Goal: Task Accomplishment & Management: Manage account settings

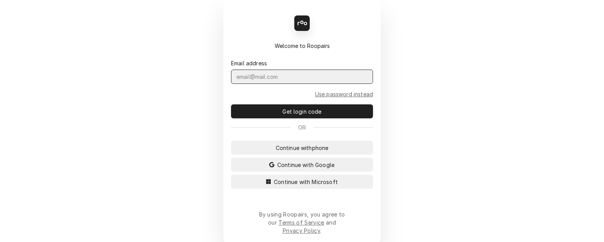
click at [253, 83] on input "Dynamic Content Wrapper" at bounding box center [302, 76] width 142 height 14
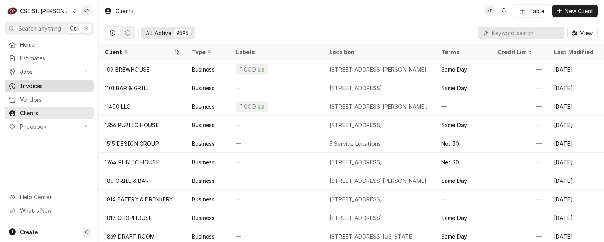
click at [45, 81] on div "Invoices" at bounding box center [49, 86] width 86 height 10
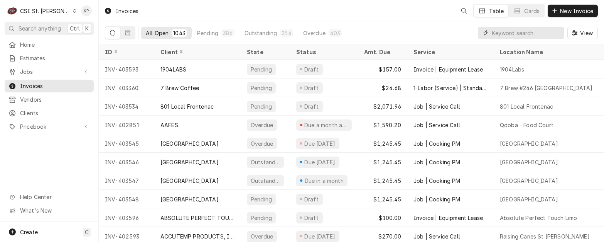
click at [522, 34] on input "Dynamic Content Wrapper" at bounding box center [526, 33] width 69 height 12
type input "403560"
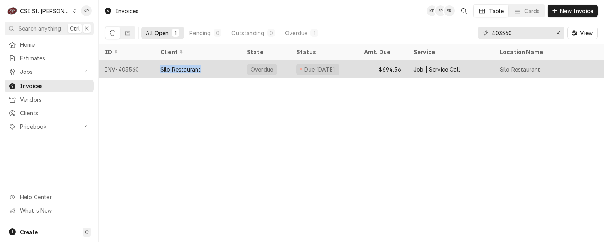
drag, startPoint x: 200, startPoint y: 68, endPoint x: 156, endPoint y: 68, distance: 44.0
click at [156, 68] on div "Silo Restaurant" at bounding box center [197, 69] width 86 height 19
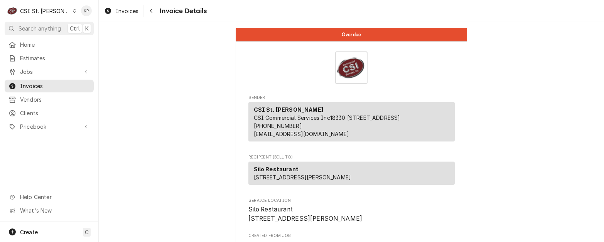
drag, startPoint x: 0, startPoint y: 0, endPoint x: 133, endPoint y: 91, distance: 161.1
drag, startPoint x: 32, startPoint y: 110, endPoint x: 36, endPoint y: 109, distance: 3.9
click at [33, 109] on span "Clients" at bounding box center [55, 113] width 70 height 8
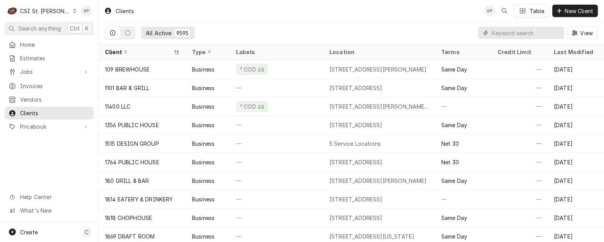
click at [507, 34] on input "Dynamic Content Wrapper" at bounding box center [526, 33] width 69 height 12
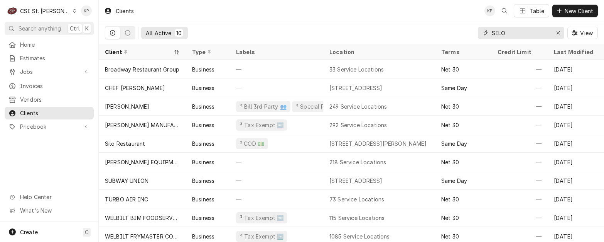
type input "SILO"
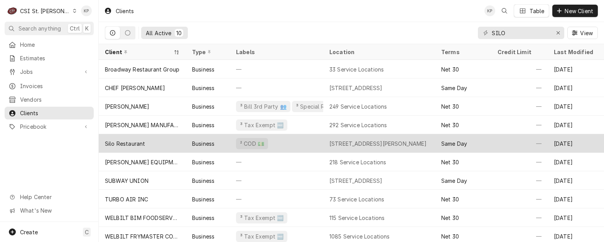
click at [144, 141] on div "Silo Restaurant" at bounding box center [142, 143] width 87 height 19
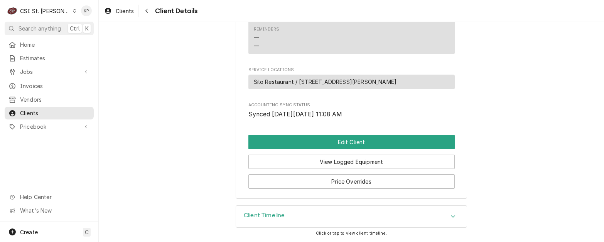
scroll to position [359, 0]
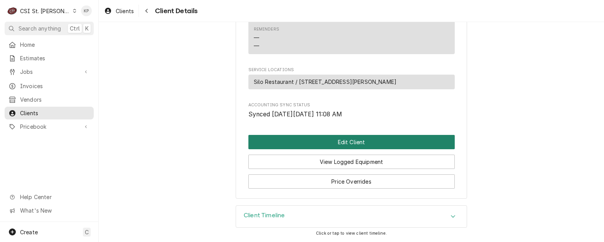
click at [334, 142] on button "Edit Client" at bounding box center [352, 142] width 206 height 14
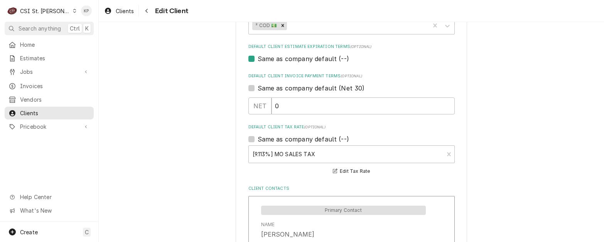
scroll to position [425, 0]
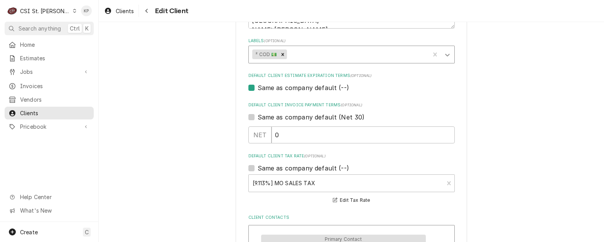
click at [445, 55] on icon "Labels" at bounding box center [447, 55] width 5 height 3
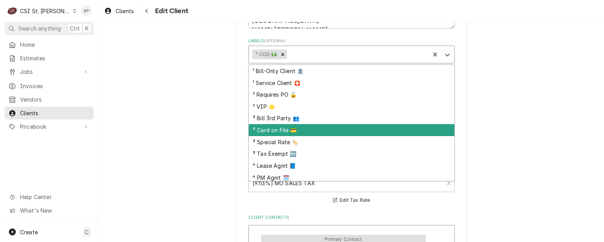
scroll to position [14, 0]
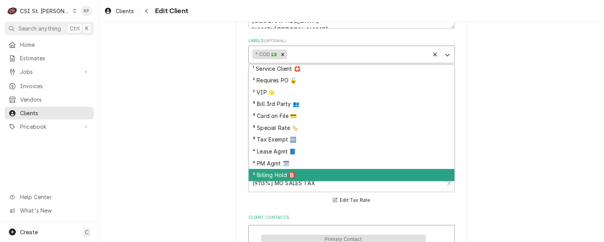
click at [272, 173] on div "⁵ Billing Hold 🅱️" at bounding box center [352, 175] width 206 height 12
type textarea "x"
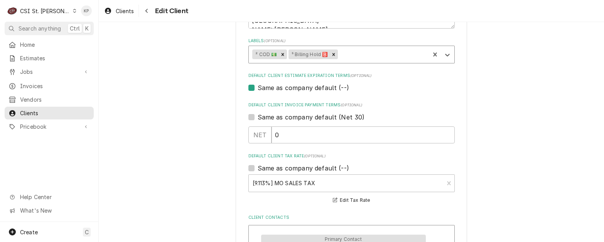
click at [258, 116] on label "Same as company default (Net 30)" at bounding box center [311, 116] width 107 height 9
click at [258, 116] on input "Same as company default (Net 30)" at bounding box center [361, 120] width 206 height 17
checkbox input "true"
type textarea "x"
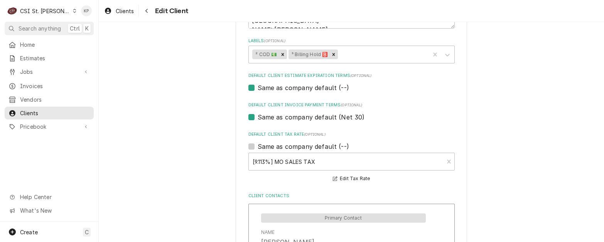
click at [258, 115] on label "Same as company default (Net 30)" at bounding box center [311, 116] width 107 height 9
click at [258, 115] on input "Same as company default (Net 30)" at bounding box center [361, 120] width 206 height 17
checkbox input "false"
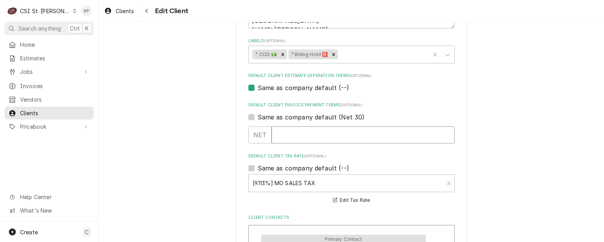
click at [294, 129] on input "Default Client Invoice Payment Terms" at bounding box center [363, 134] width 183 height 17
type textarea "x"
type input "0"
click at [446, 136] on input "0" at bounding box center [363, 134] width 183 height 17
type textarea "x"
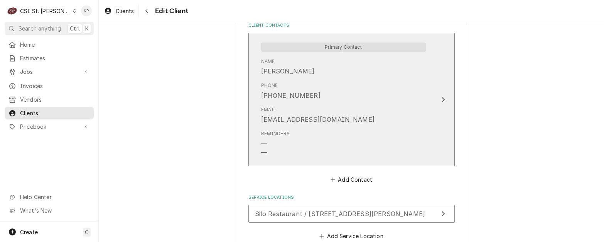
scroll to position [663, 0]
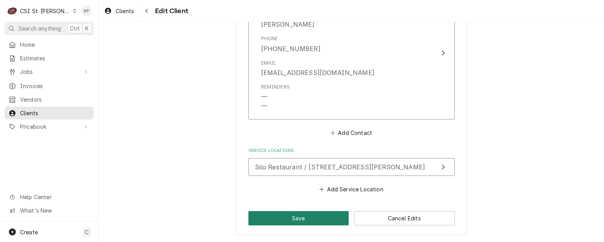
click at [314, 213] on button "Save" at bounding box center [299, 218] width 101 height 14
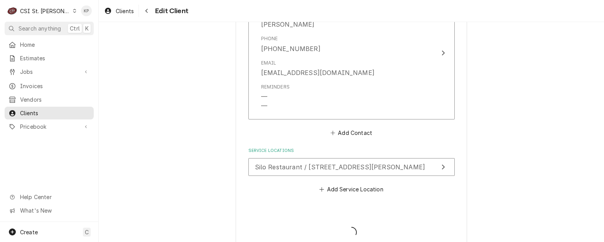
type textarea "x"
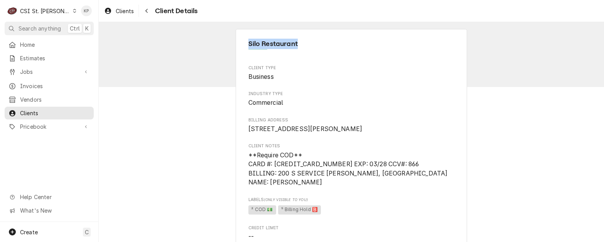
drag, startPoint x: 303, startPoint y: 44, endPoint x: 245, endPoint y: 46, distance: 57.9
click at [127, 11] on span "Clients" at bounding box center [125, 11] width 18 height 8
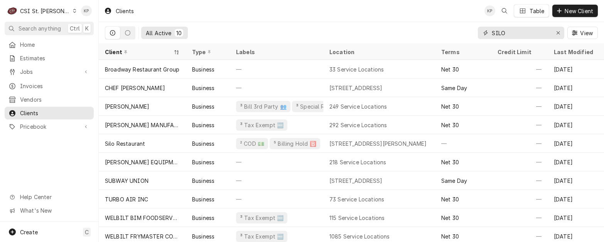
click at [557, 32] on icon "Erase input" at bounding box center [559, 32] width 4 height 5
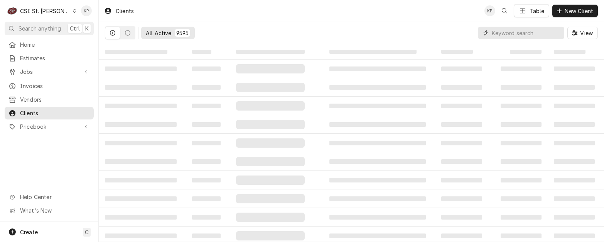
paste input "[PERSON_NAME][GEOGRAPHIC_DATA], LLC"
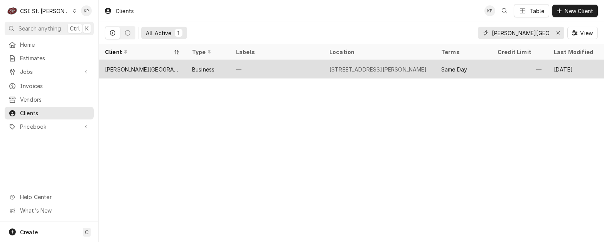
type input "[PERSON_NAME][GEOGRAPHIC_DATA], LLC"
click at [116, 69] on div "[PERSON_NAME][GEOGRAPHIC_DATA], LLC" at bounding box center [142, 69] width 75 height 8
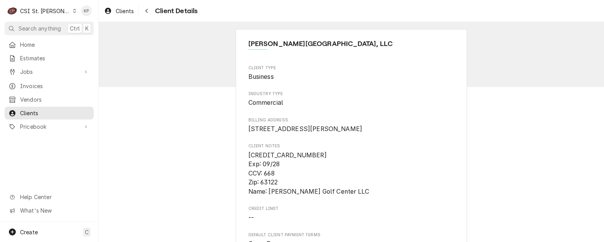
scroll to position [285, 0]
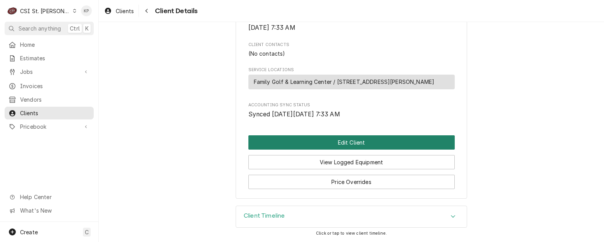
click at [321, 139] on button "Edit Client" at bounding box center [352, 142] width 206 height 14
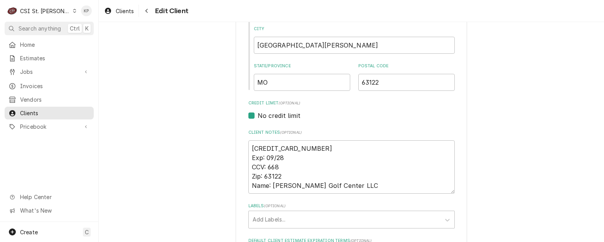
scroll to position [270, 0]
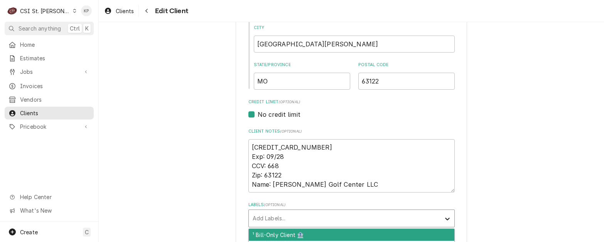
click at [447, 217] on icon "Labels" at bounding box center [448, 219] width 8 height 8
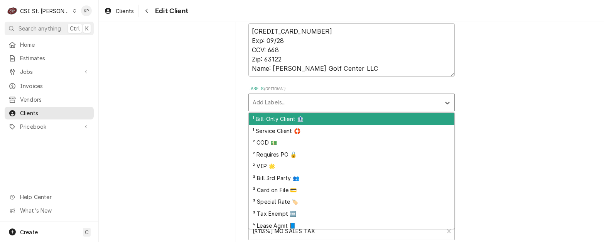
scroll to position [26, 0]
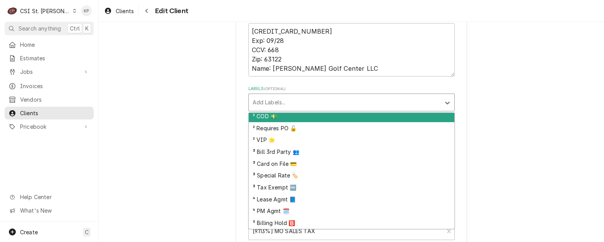
click at [260, 118] on div "² COD 💵" at bounding box center [352, 116] width 206 height 12
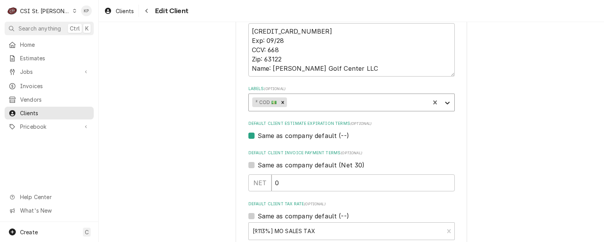
click at [444, 102] on icon "Labels" at bounding box center [448, 103] width 8 height 8
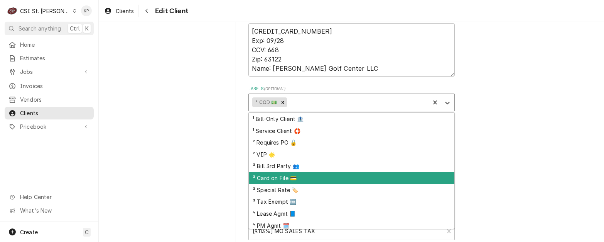
scroll to position [14, 0]
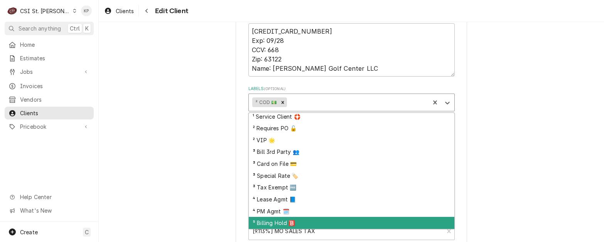
click at [286, 222] on div "⁵ Billing Hold 🅱️" at bounding box center [352, 223] width 206 height 12
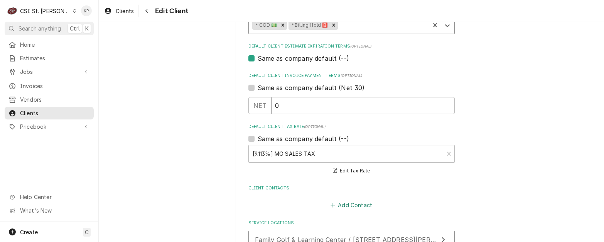
scroll to position [535, 0]
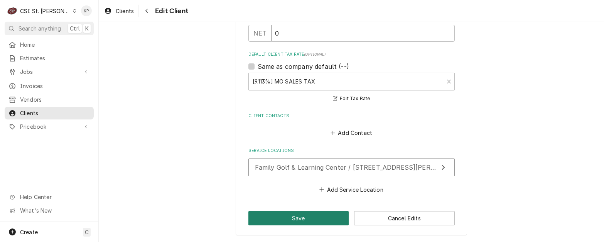
click at [321, 214] on button "Save" at bounding box center [299, 218] width 101 height 14
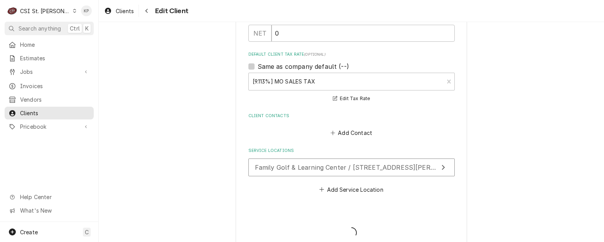
type textarea "x"
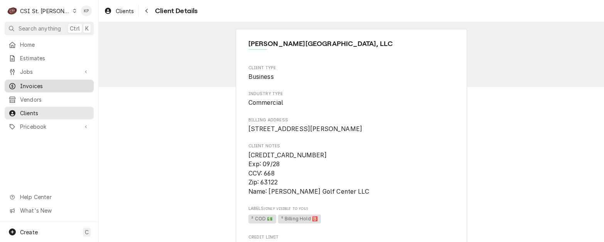
click at [42, 83] on span "Invoices" at bounding box center [55, 86] width 70 height 8
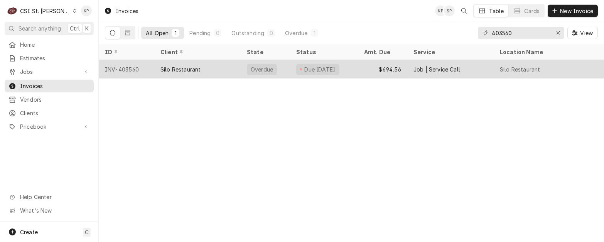
click at [123, 68] on div "INV-403560" at bounding box center [127, 69] width 56 height 19
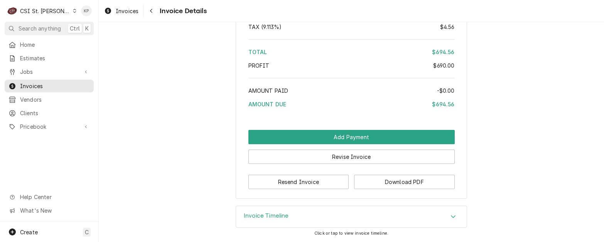
scroll to position [1380, 0]
click at [379, 178] on button "Download PDF" at bounding box center [404, 181] width 101 height 14
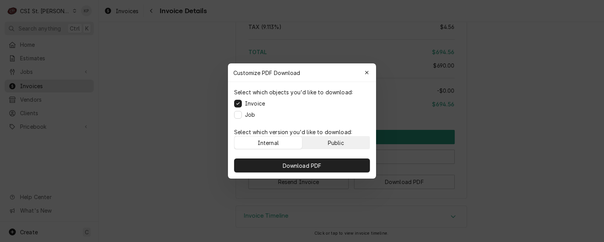
click at [331, 142] on div "Public" at bounding box center [336, 143] width 16 height 8
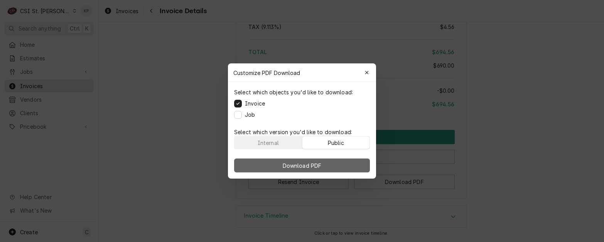
click at [334, 165] on button "Download PDF" at bounding box center [302, 165] width 136 height 14
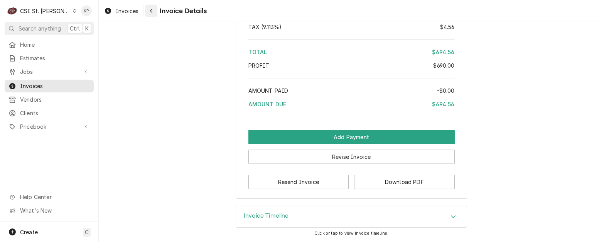
drag, startPoint x: 138, startPoint y: 11, endPoint x: 146, endPoint y: 14, distance: 8.5
click at [138, 11] on span "Invoices" at bounding box center [127, 11] width 23 height 8
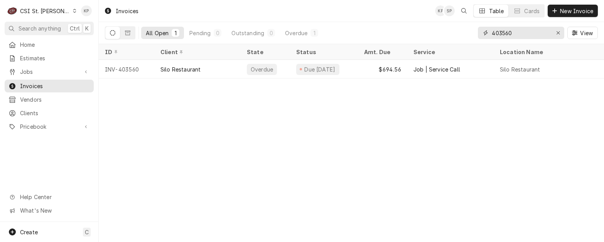
drag, startPoint x: 515, startPoint y: 32, endPoint x: 474, endPoint y: 30, distance: 41.7
click at [468, 32] on div "All Open 1 Pending 0 Outstanding 0 Overdue 1 403560 View" at bounding box center [351, 33] width 493 height 22
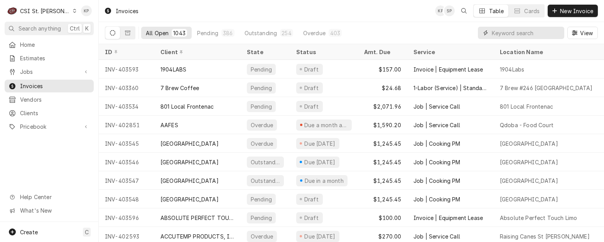
paste input "NEED AUTHORIZATION"
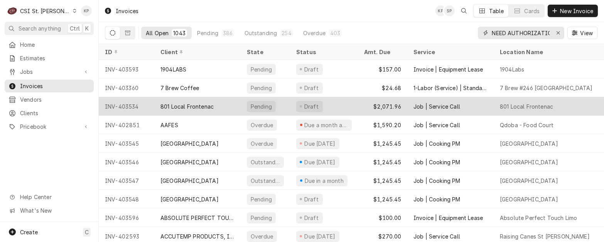
scroll to position [0, 5]
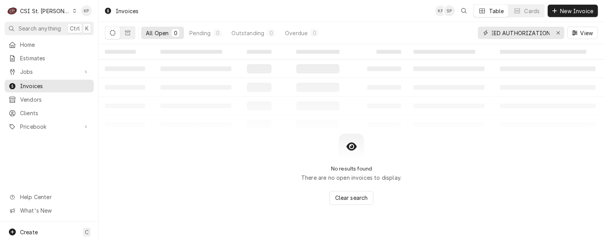
type input "NEED AUTHORIZATION"
drag, startPoint x: 551, startPoint y: 32, endPoint x: 475, endPoint y: 31, distance: 75.7
click at [475, 31] on div "All Open 0 Pending 0 Outstanding 0 Overdue 0 NEED AUTHORIZATION View" at bounding box center [351, 33] width 493 height 22
click at [505, 34] on input "NEED AUTHORIZATION" at bounding box center [521, 33] width 58 height 12
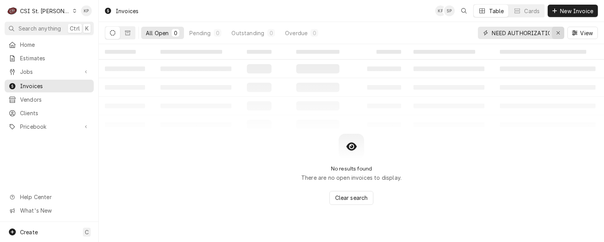
click at [558, 32] on icon "Erase input" at bounding box center [559, 32] width 4 height 5
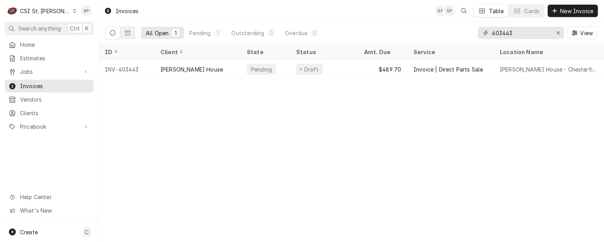
click at [509, 33] on input "403443" at bounding box center [521, 33] width 58 height 12
type input "403433"
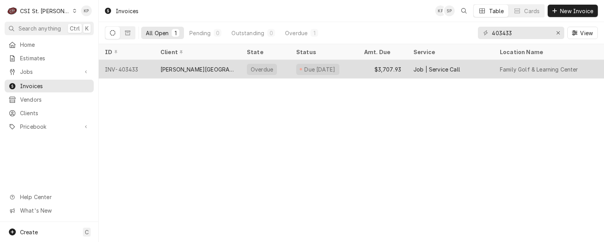
click at [134, 67] on div "INV-403433" at bounding box center [127, 69] width 56 height 19
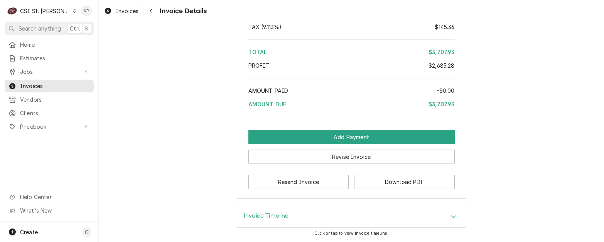
scroll to position [2072, 0]
click at [393, 182] on button "Download PDF" at bounding box center [404, 181] width 101 height 14
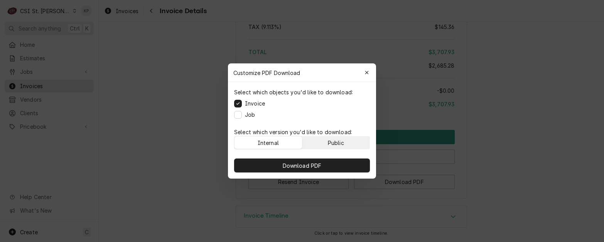
click at [342, 145] on div "Public" at bounding box center [336, 143] width 16 height 8
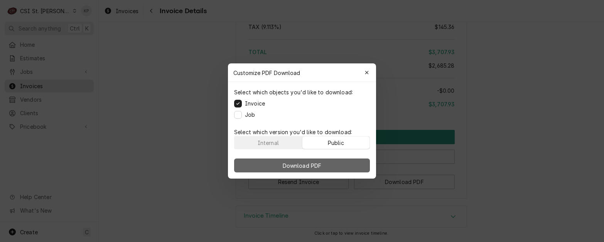
click at [343, 164] on button "Download PDF" at bounding box center [302, 165] width 136 height 14
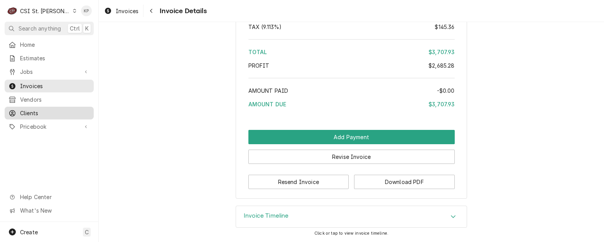
click at [25, 109] on span "Clients" at bounding box center [55, 113] width 70 height 8
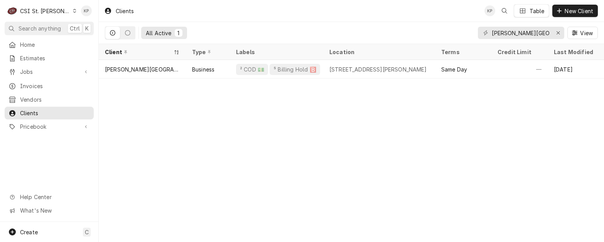
click at [142, 68] on div "[PERSON_NAME][GEOGRAPHIC_DATA], LLC" at bounding box center [142, 69] width 75 height 8
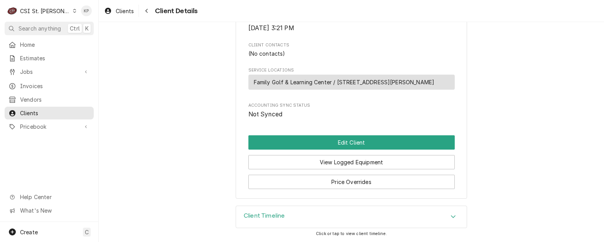
scroll to position [313, 0]
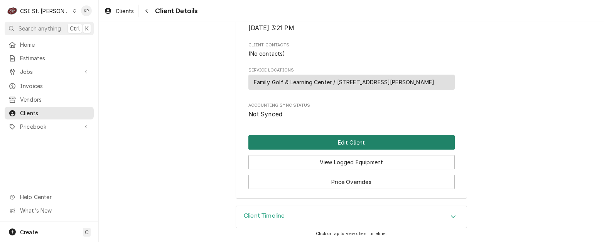
click at [350, 142] on button "Edit Client" at bounding box center [352, 142] width 206 height 14
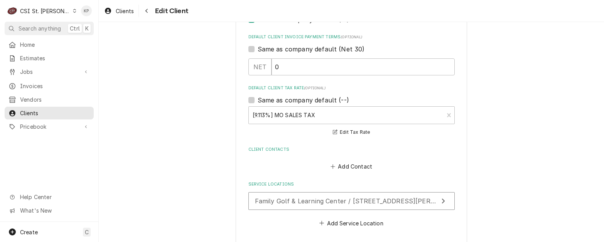
scroll to position [535, 0]
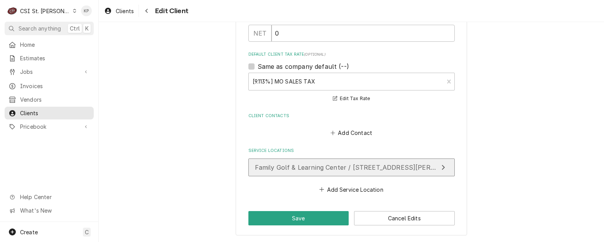
click at [355, 166] on span "Family Golf & Learning Center / 3717 Tree Court Industrial Blvd, St. Louis, MO …" at bounding box center [362, 167] width 215 height 8
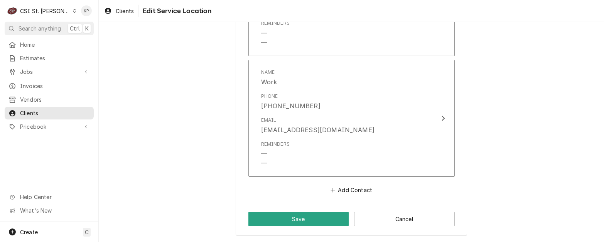
scroll to position [552, 0]
click at [318, 213] on button "Save" at bounding box center [299, 218] width 101 height 14
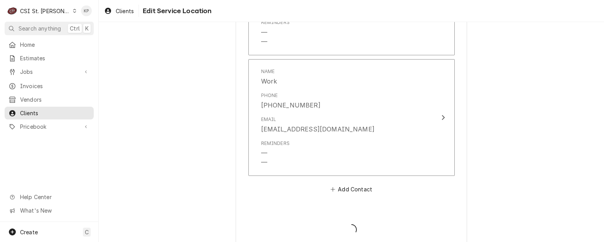
type textarea "x"
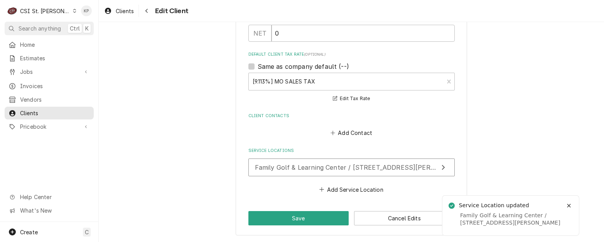
scroll to position [526, 0]
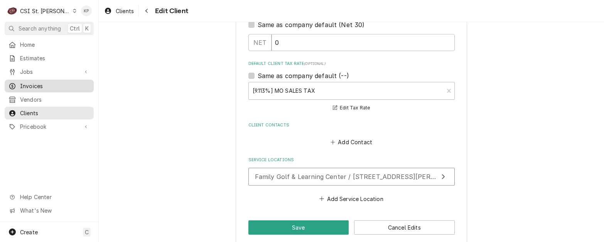
click at [58, 82] on span "Invoices" at bounding box center [55, 86] width 70 height 8
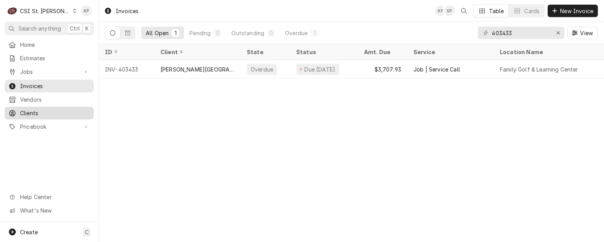
click at [37, 109] on span "Clients" at bounding box center [55, 113] width 70 height 8
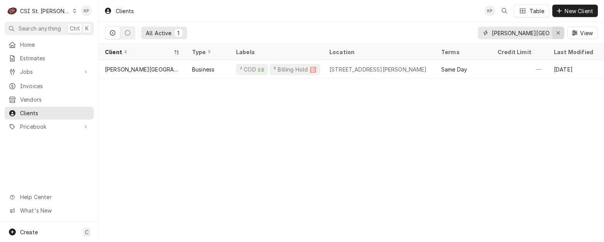
click at [557, 32] on icon "Erase input" at bounding box center [558, 32] width 3 height 3
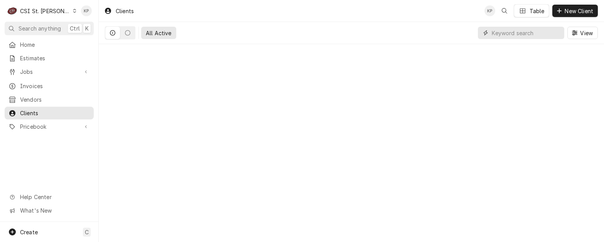
click at [515, 32] on input "Dynamic Content Wrapper" at bounding box center [526, 33] width 69 height 12
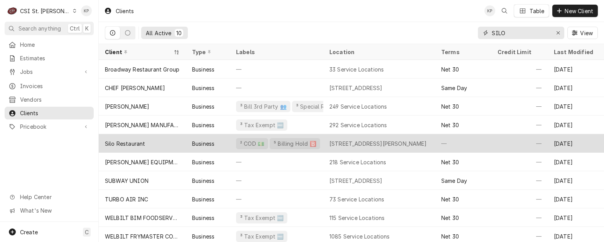
type input "SILO"
click at [124, 145] on div "Silo Restaurant" at bounding box center [125, 143] width 40 height 8
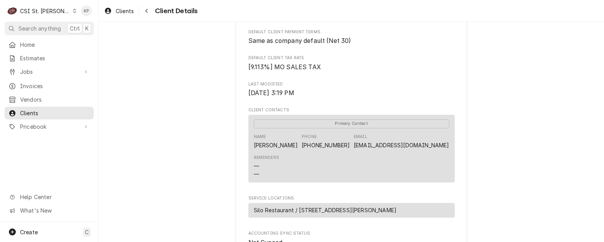
scroll to position [232, 0]
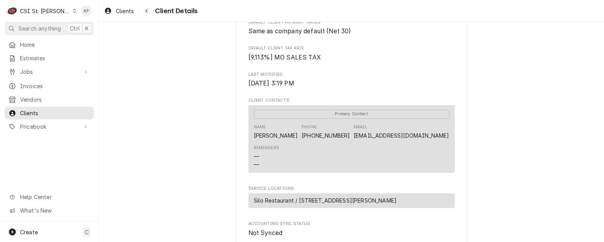
click at [508, 141] on div "Silo Restaurant Client Type Business Industry Type Commercial Billing Address […" at bounding box center [352, 56] width 506 height 533
drag, startPoint x: 447, startPoint y: 145, endPoint x: 350, endPoint y: 147, distance: 97.3
click at [350, 147] on div "Primary Contact Name [PERSON_NAME] Phone [PHONE_NUMBER] Email [EMAIL_ADDRESS][D…" at bounding box center [352, 139] width 206 height 68
drag, startPoint x: 350, startPoint y: 147, endPoint x: 358, endPoint y: 148, distance: 7.8
copy link "[EMAIL_ADDRESS][DOMAIN_NAME]"
